Goal: Information Seeking & Learning: Check status

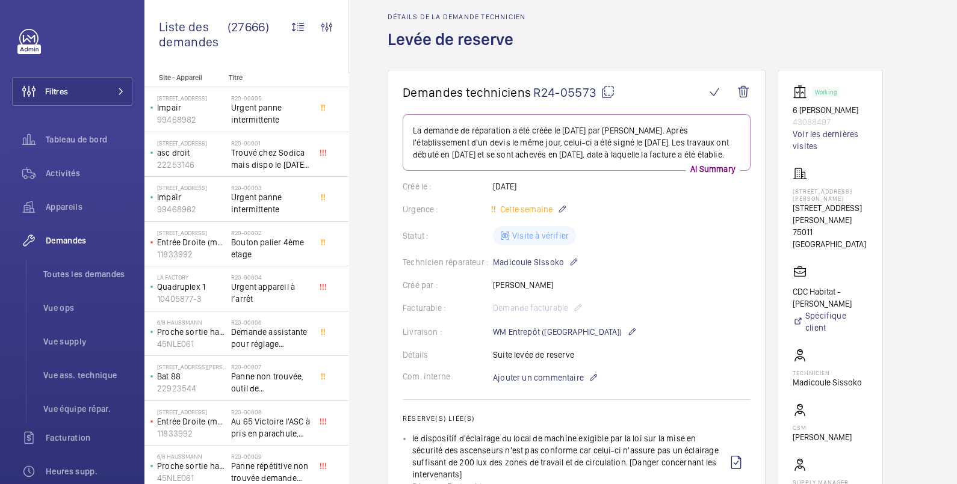
scroll to position [248, 0]
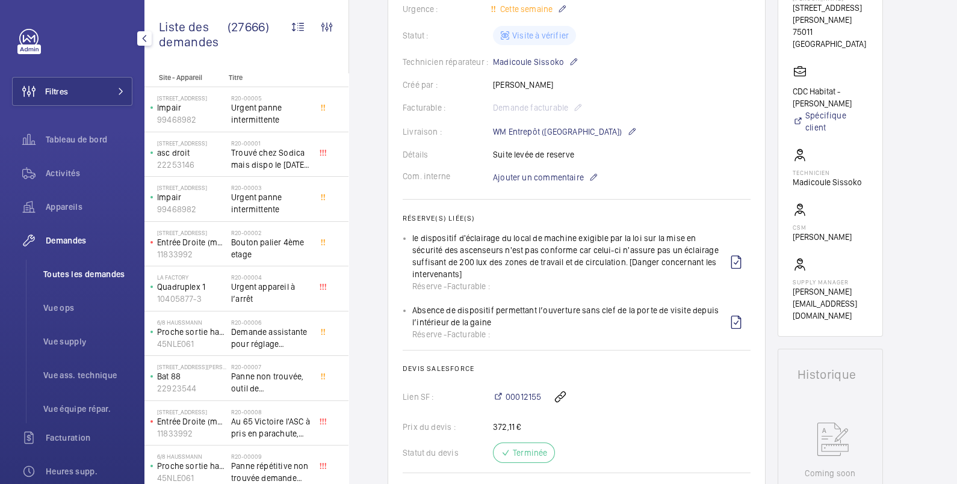
click at [96, 271] on span "Toutes les demandes" at bounding box center [87, 274] width 89 height 12
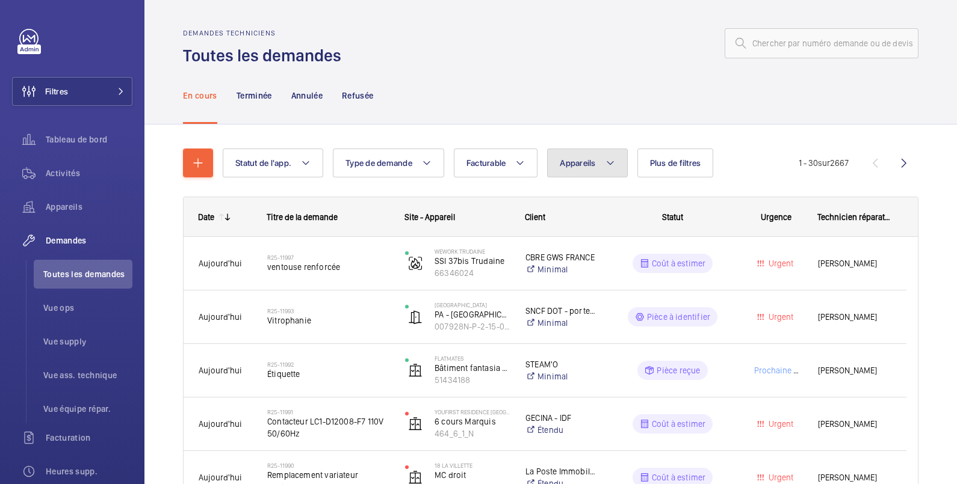
click at [573, 162] on span "Appareils" at bounding box center [578, 163] width 36 height 10
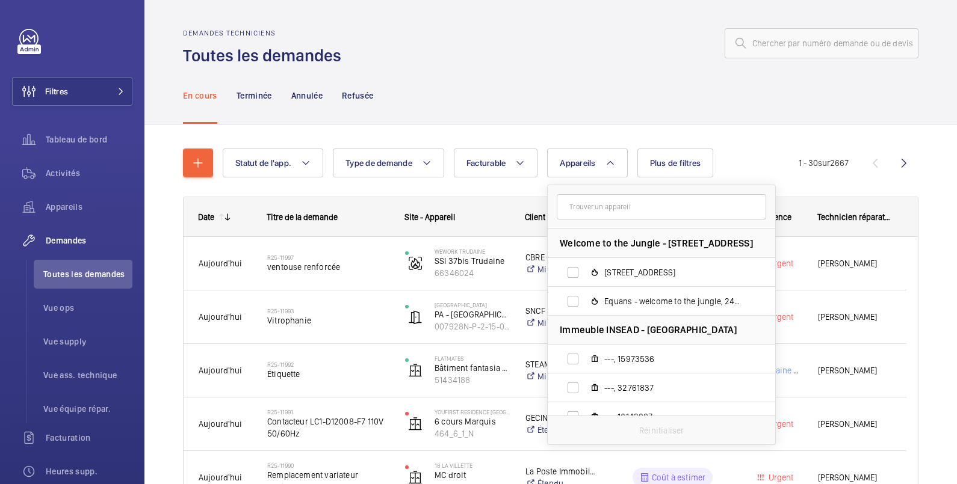
click at [584, 205] on input "text" at bounding box center [661, 206] width 209 height 25
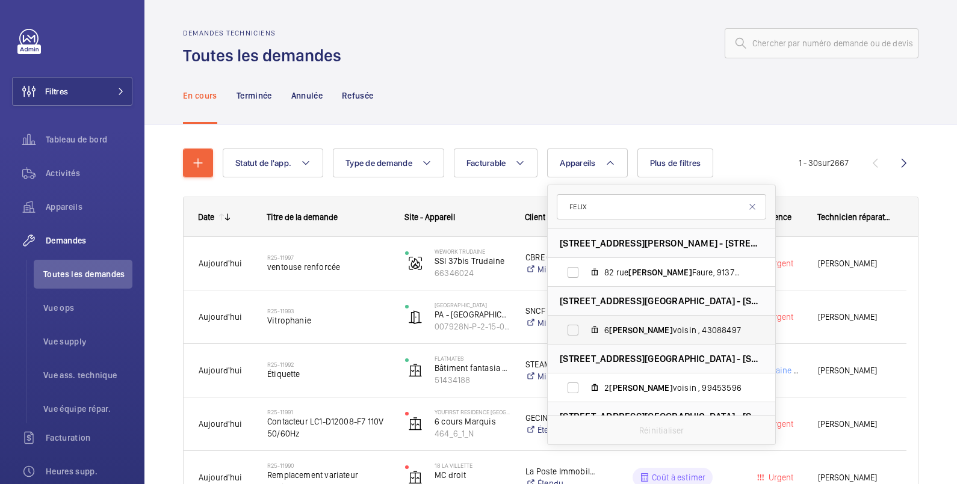
type input "FELIX"
click at [620, 337] on label "6 [PERSON_NAME] , 43088497" at bounding box center [652, 330] width 208 height 29
click at [585, 337] on input "6 [PERSON_NAME] , 43088497" at bounding box center [573, 330] width 24 height 24
checkbox input "true"
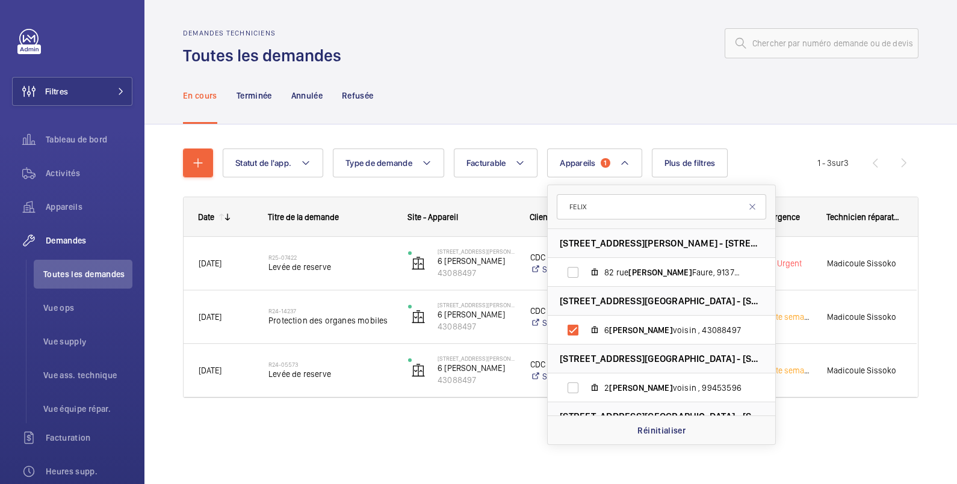
click at [629, 45] on div at bounding box center [633, 43] width 570 height 29
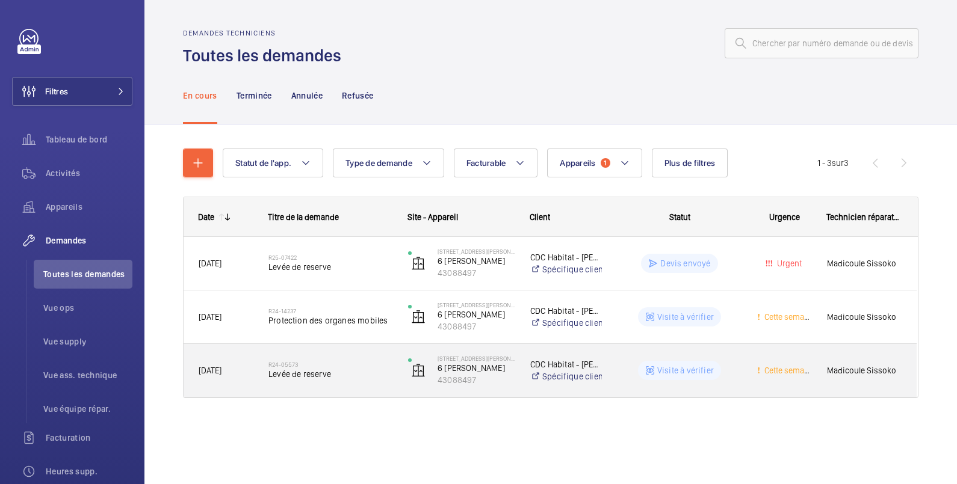
click at [729, 366] on wm-front-pills-cell "Visite à vérifier" at bounding box center [679, 370] width 124 height 19
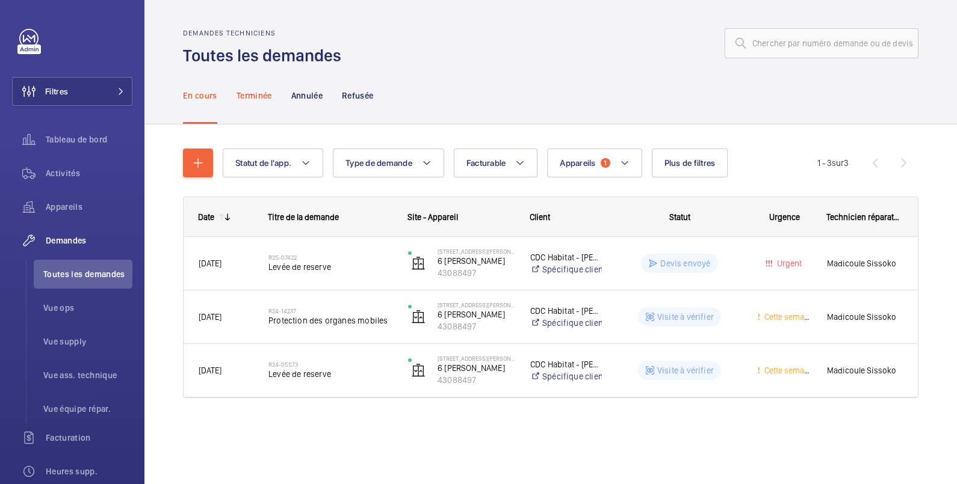
click at [252, 94] on p "Terminée" at bounding box center [255, 96] width 36 height 12
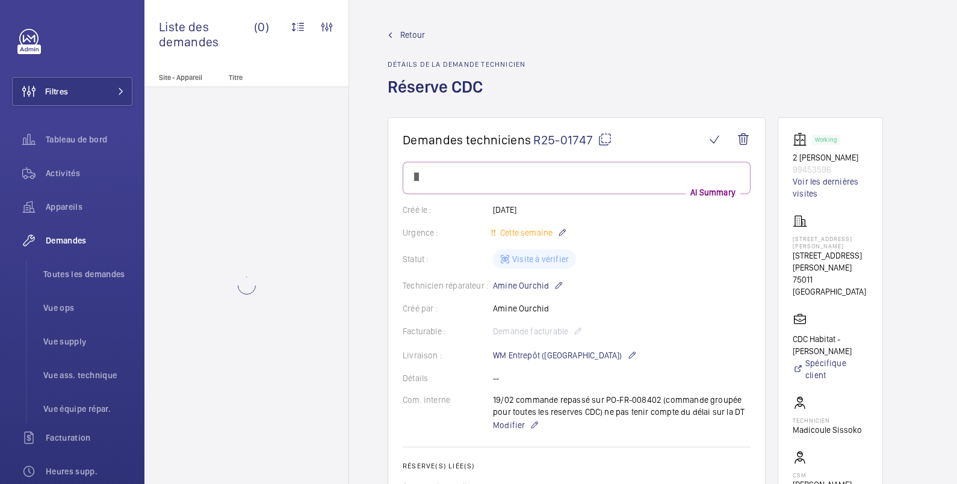
scroll to position [200, 0]
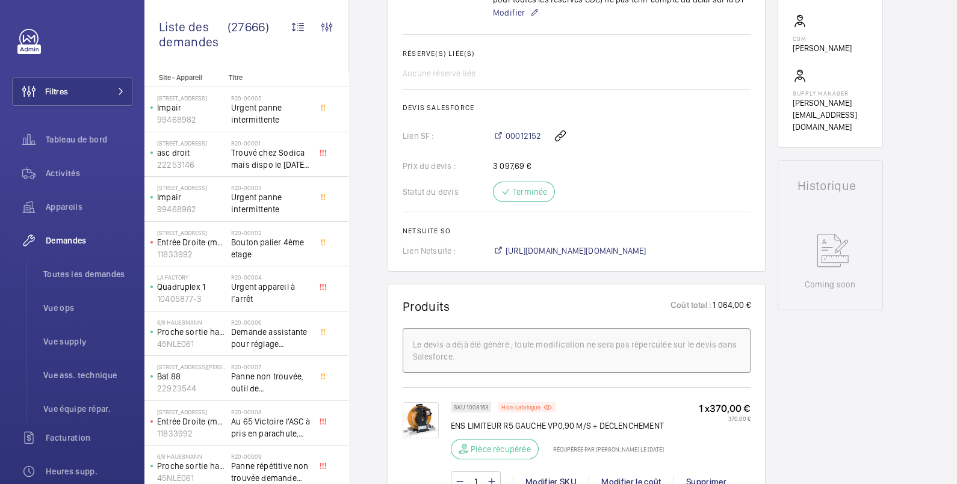
scroll to position [638, 0]
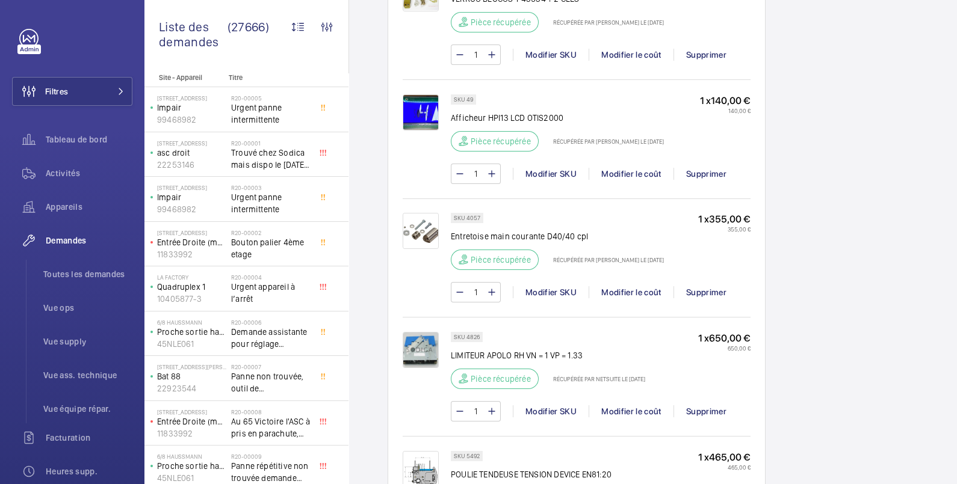
scroll to position [1641, 0]
